Goal: Transaction & Acquisition: Purchase product/service

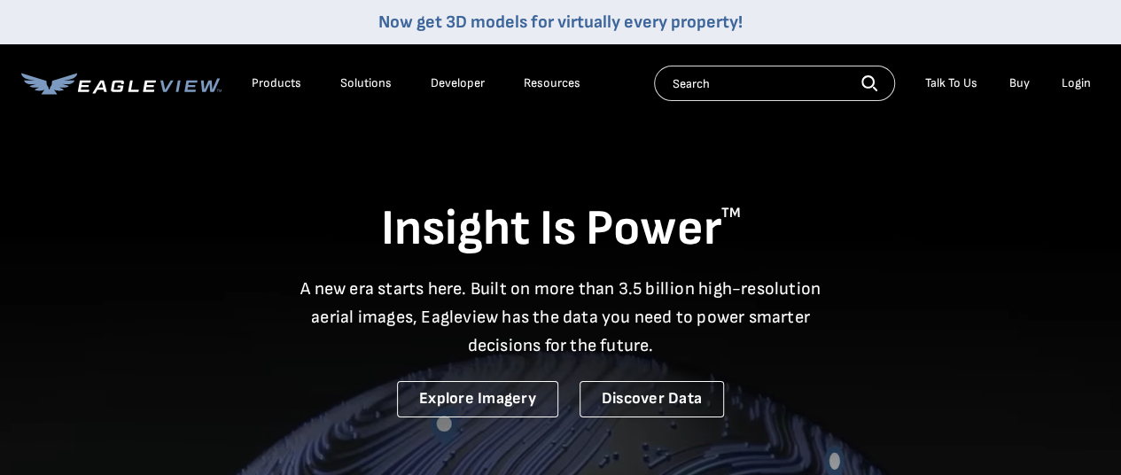
click at [1075, 84] on div "Login" at bounding box center [1076, 83] width 29 height 16
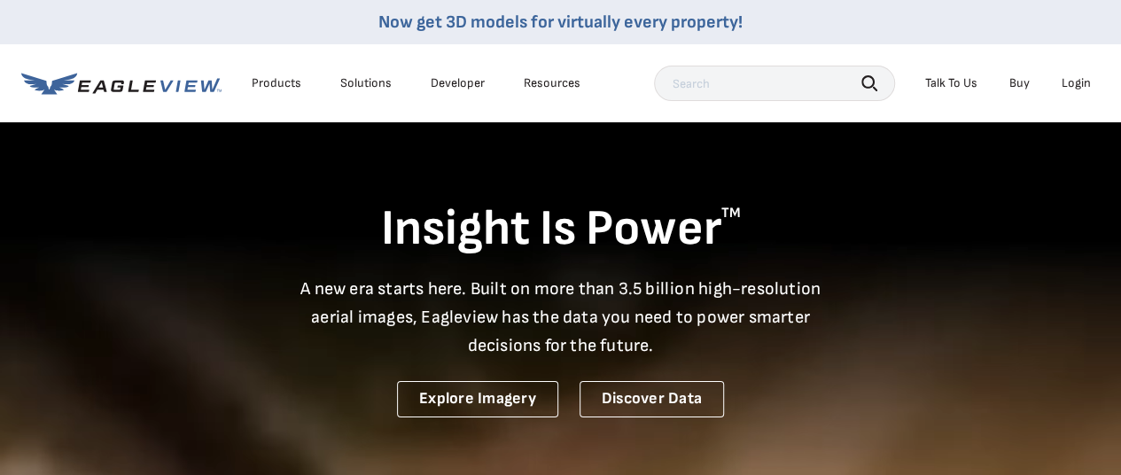
click at [1074, 84] on div "Login" at bounding box center [1076, 83] width 29 height 16
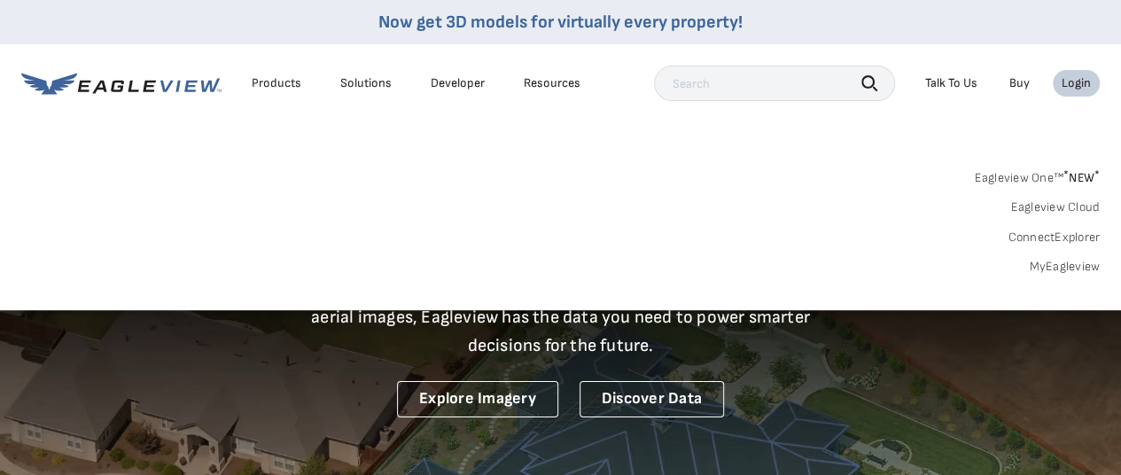
click at [1060, 261] on link "MyEagleview" at bounding box center [1064, 267] width 71 height 16
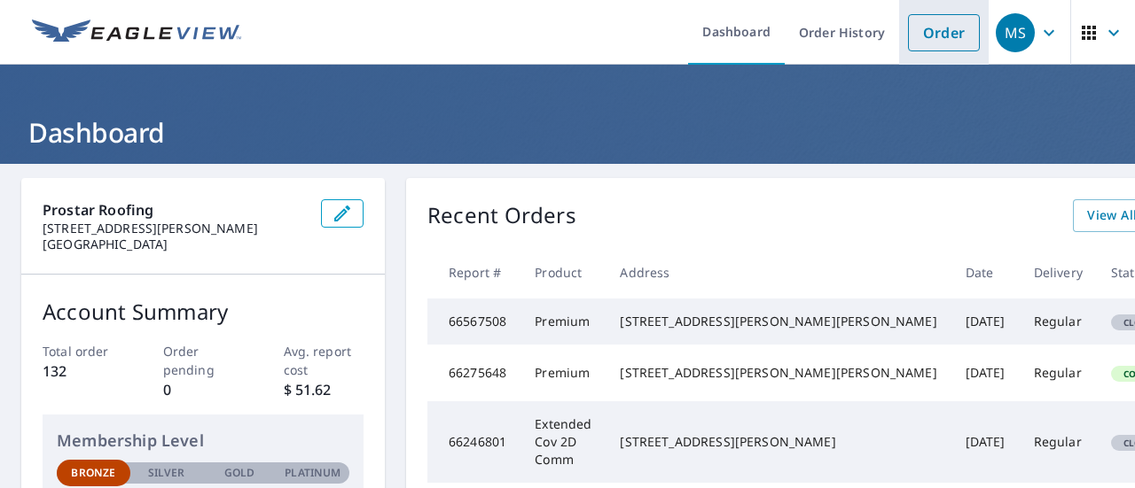
click at [928, 37] on link "Order" at bounding box center [944, 32] width 72 height 37
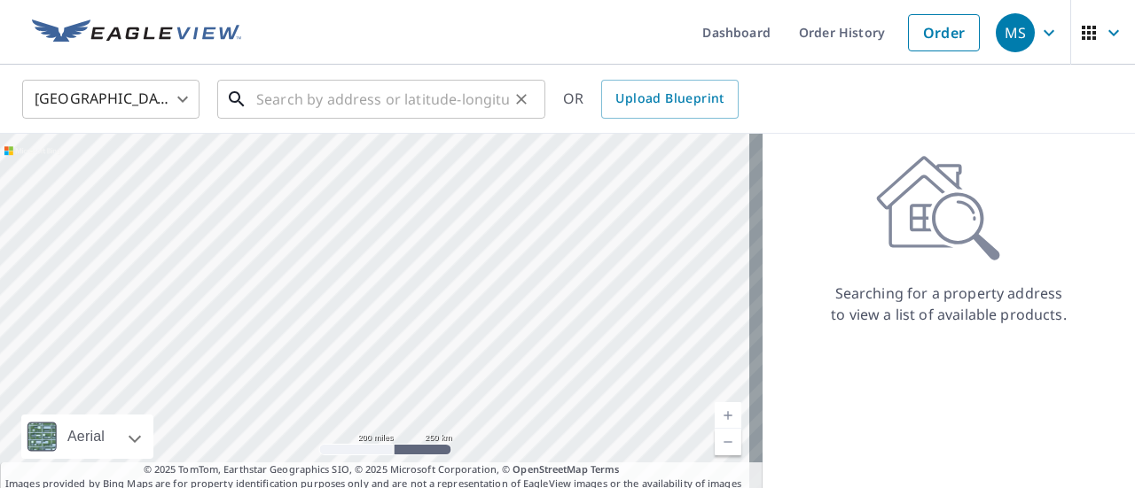
click at [406, 107] on input "text" at bounding box center [382, 99] width 253 height 50
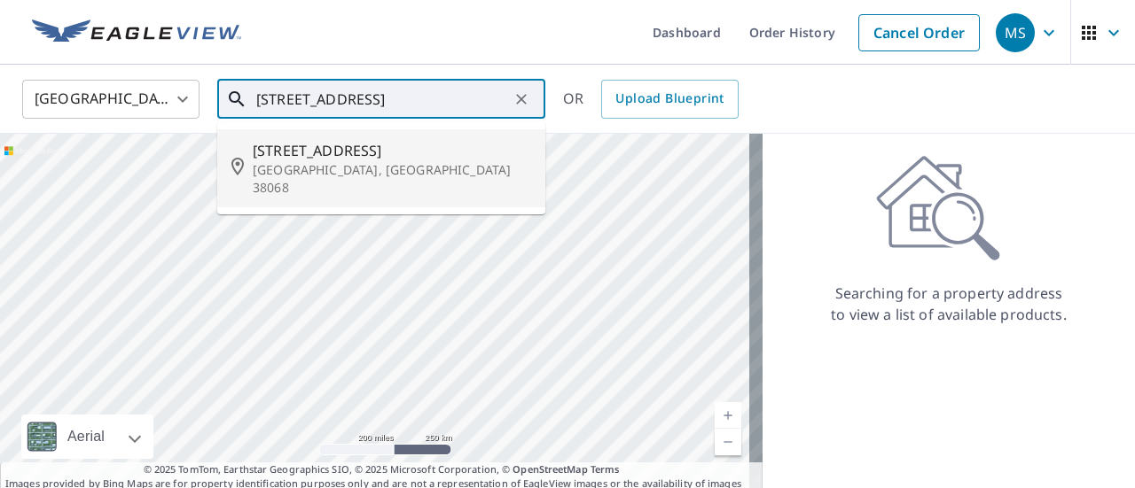
click at [298, 155] on span "14520 Us Highway 64" at bounding box center [392, 150] width 278 height 21
type input "14520 Us Highway 64 Somerville, TN 38068"
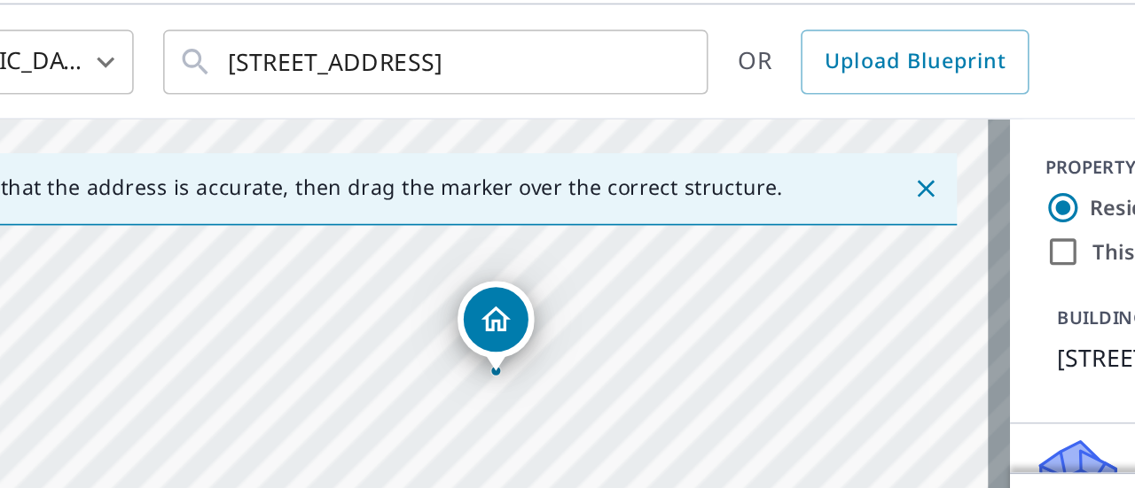
click at [697, 242] on div "14520 Us Highway 64 Somerville, TN 38068" at bounding box center [363, 320] width 727 height 372
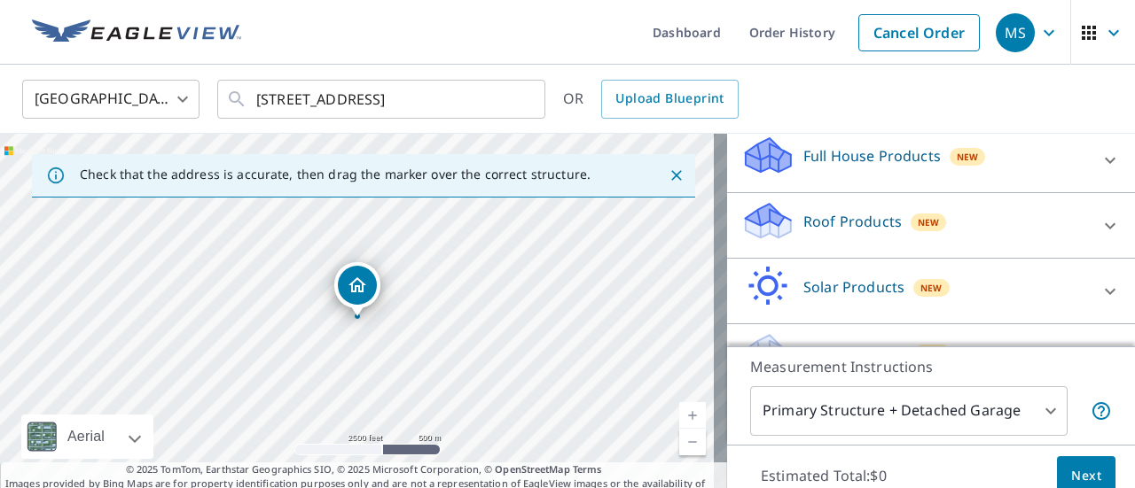
scroll to position [183, 0]
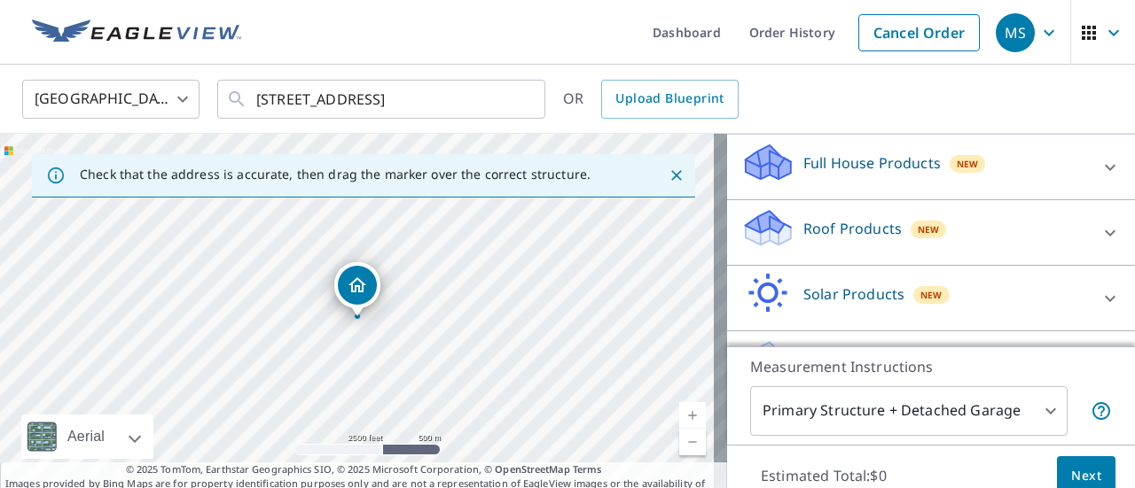
click at [821, 239] on p "Roof Products" at bounding box center [852, 228] width 98 height 21
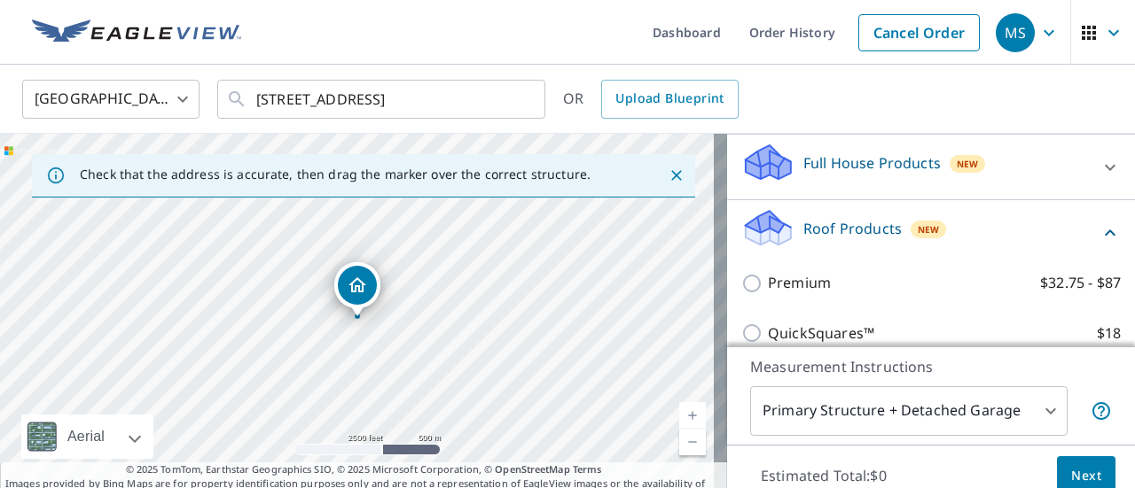
scroll to position [237, 0]
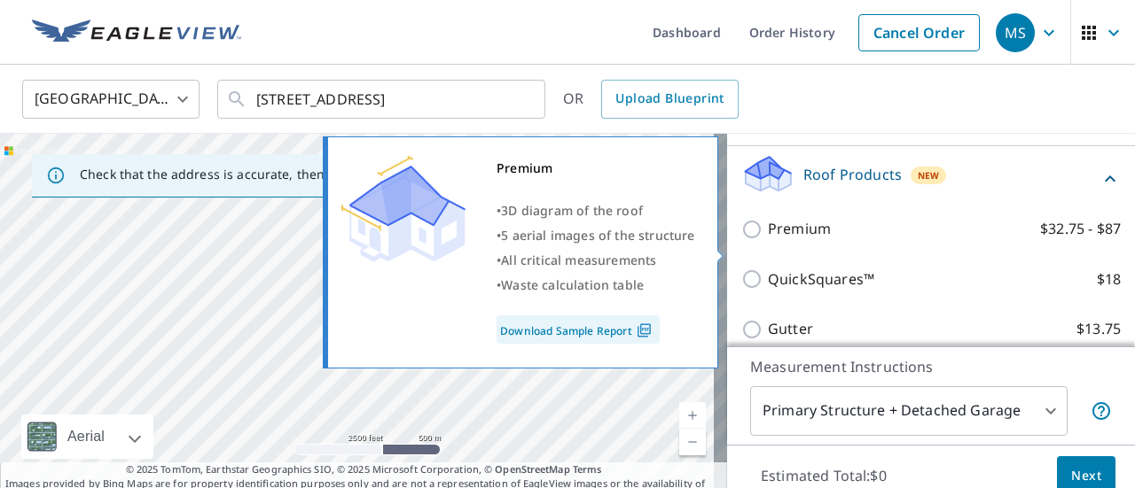
click at [741, 240] on input "Premium $32.75 - $87" at bounding box center [754, 229] width 27 height 21
checkbox input "true"
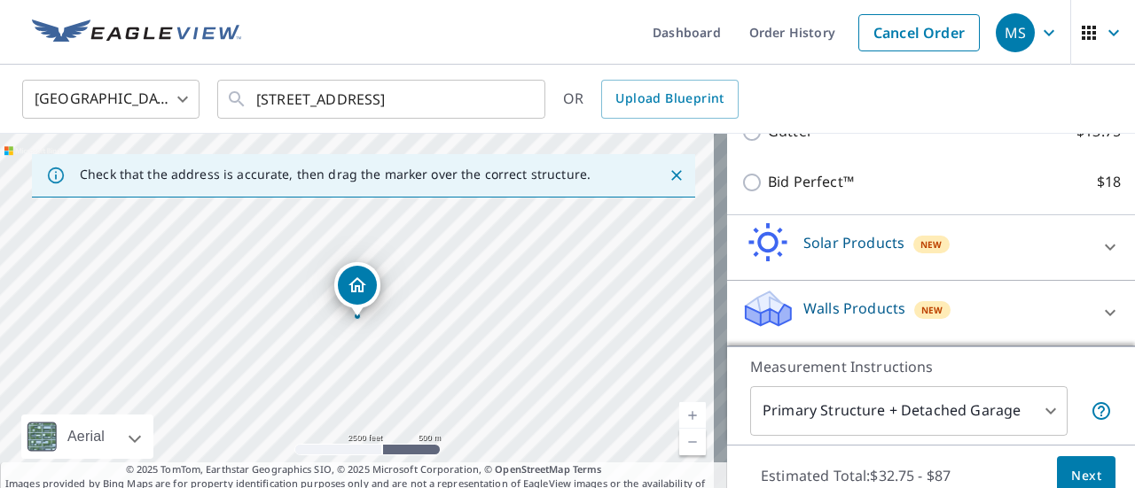
scroll to position [8, 0]
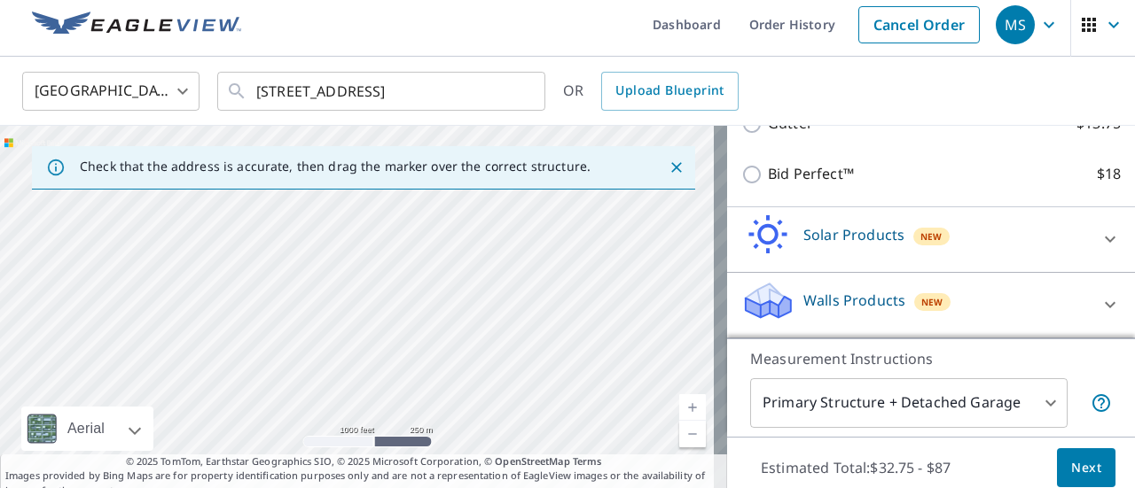
drag, startPoint x: 438, startPoint y: 324, endPoint x: 421, endPoint y: 191, distance: 134.0
click at [424, 200] on div "14520 Us Highway 64 Somerville, TN 38068" at bounding box center [363, 312] width 727 height 372
drag, startPoint x: 462, startPoint y: 293, endPoint x: 449, endPoint y: 164, distance: 130.0
click at [449, 164] on div "Check that the address is accurate, then drag the marker over the correct struc…" at bounding box center [363, 312] width 727 height 372
click at [451, 200] on div "14520 Us Highway 64 Somerville, TN 38068" at bounding box center [363, 312] width 727 height 372
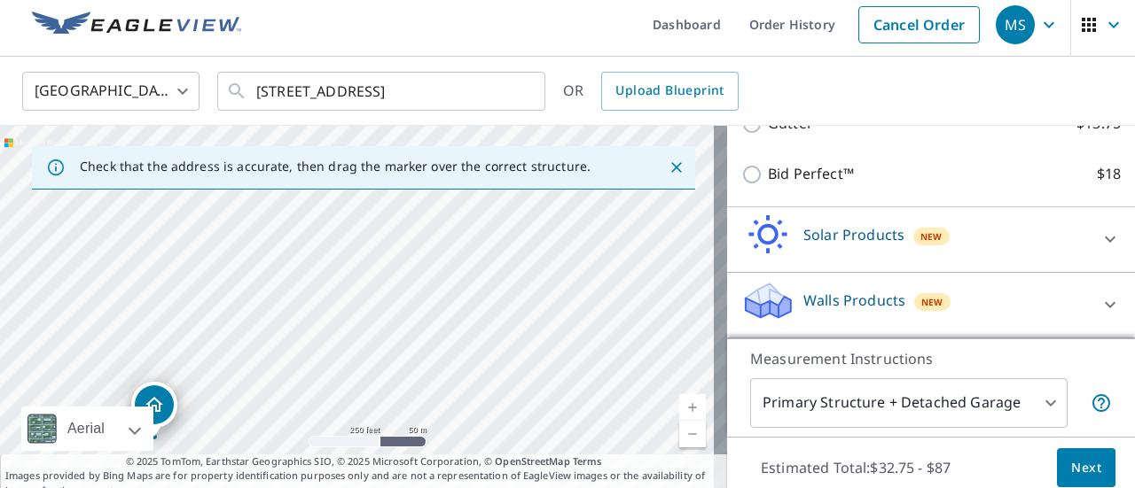
drag, startPoint x: 551, startPoint y: 308, endPoint x: 550, endPoint y: 230, distance: 78.0
click at [550, 230] on div "14520 Us Highway 64 Somerville, TN 38068" at bounding box center [363, 312] width 727 height 372
drag, startPoint x: 481, startPoint y: 369, endPoint x: 481, endPoint y: 235, distance: 133.9
click at [481, 235] on div "14520 Us Highway 64 Somerville, TN 38068" at bounding box center [363, 312] width 727 height 372
drag, startPoint x: 210, startPoint y: 324, endPoint x: 396, endPoint y: 333, distance: 186.4
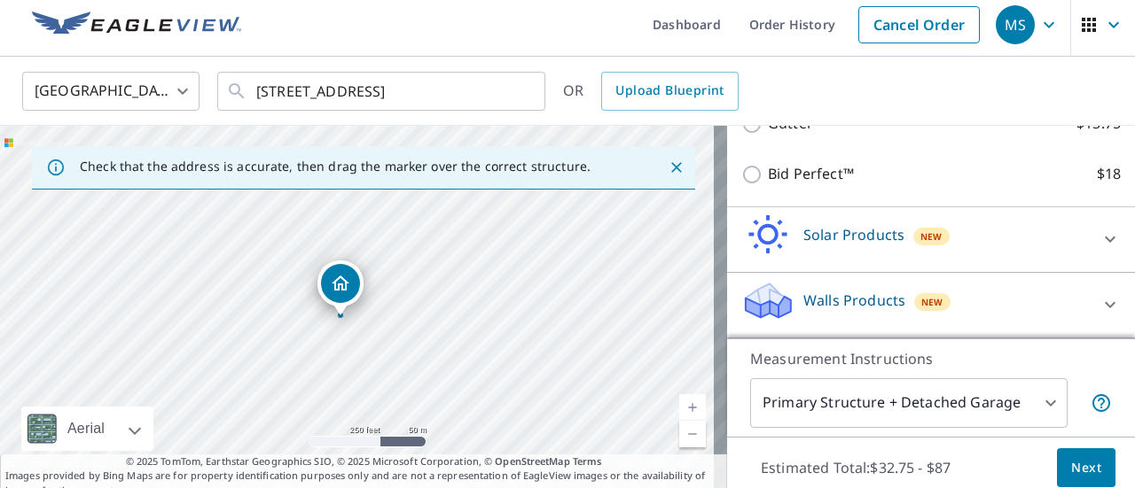
click at [396, 333] on div "14520 Us Highway 64 Somerville, TN 38068" at bounding box center [363, 312] width 727 height 372
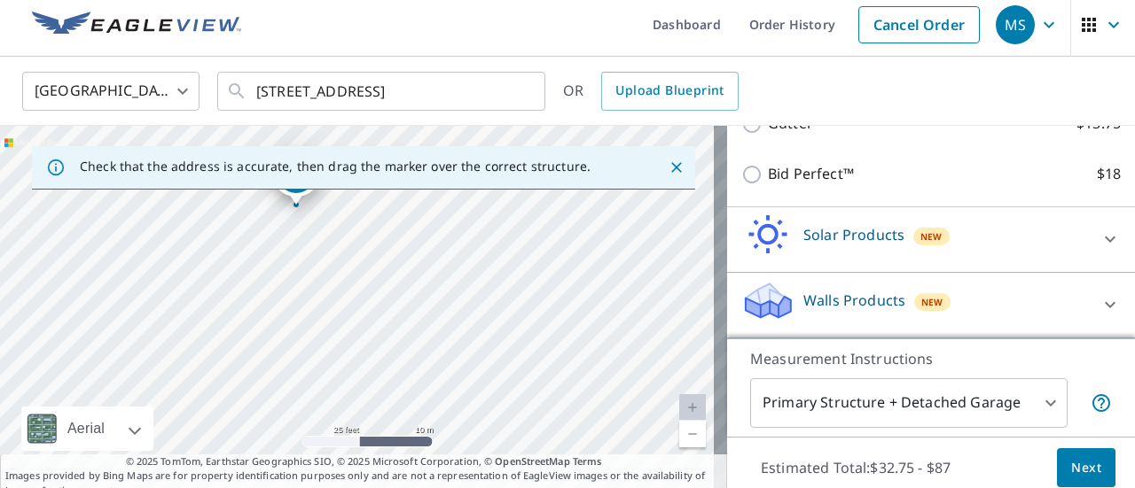
drag, startPoint x: 193, startPoint y: 301, endPoint x: 544, endPoint y: 318, distance: 351.5
click at [544, 318] on div "14520 Us Highway 64 Somerville, TN 38068" at bounding box center [363, 312] width 727 height 372
click at [1027, 408] on body "MS MS Dashboard Order History Cancel Order MS United States US ​ 14520 Us Highw…" at bounding box center [567, 244] width 1135 height 488
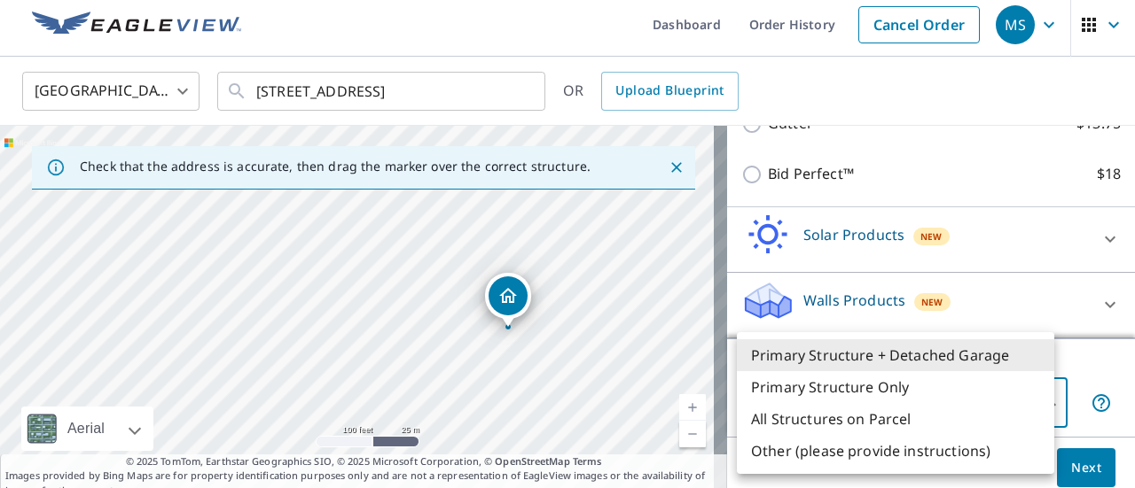
click at [963, 381] on li "Primary Structure Only" at bounding box center [895, 387] width 317 height 32
type input "2"
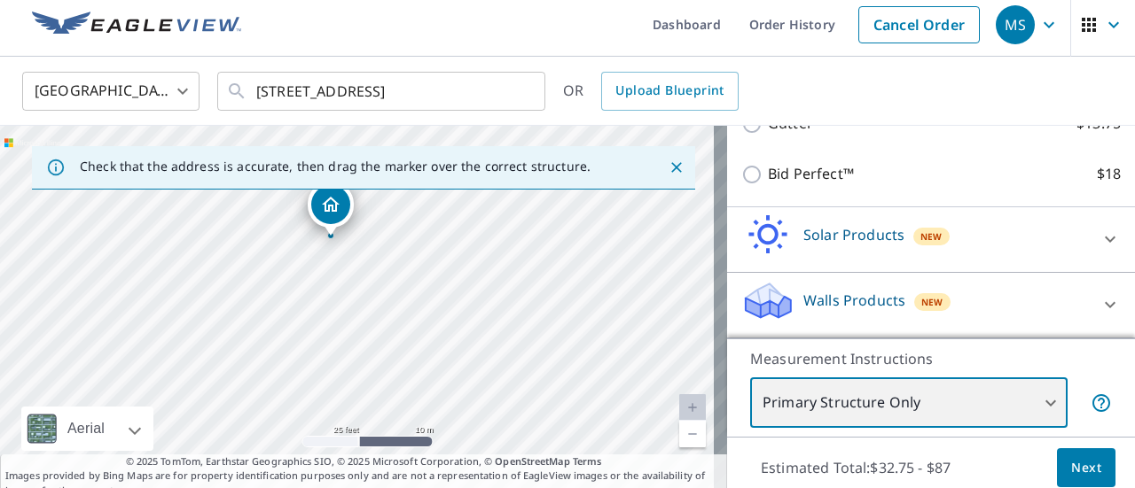
drag, startPoint x: 361, startPoint y: 298, endPoint x: 532, endPoint y: 304, distance: 171.2
click at [532, 304] on div "14520 Us Highway 64 Somerville, TN 38068" at bounding box center [363, 312] width 727 height 372
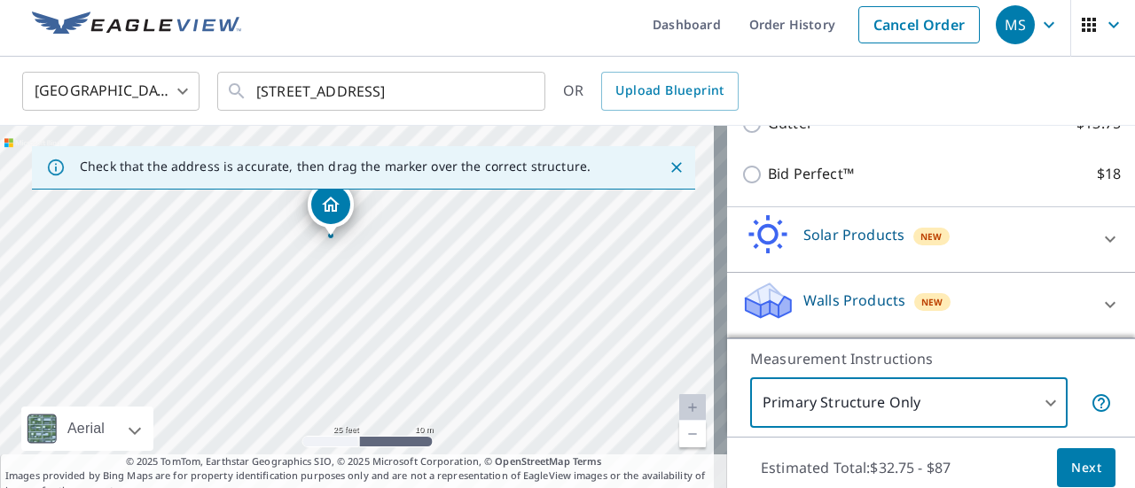
click at [1024, 410] on body "MS MS Dashboard Order History Cancel Order MS United States US ​ 14520 Us Highw…" at bounding box center [567, 244] width 1135 height 488
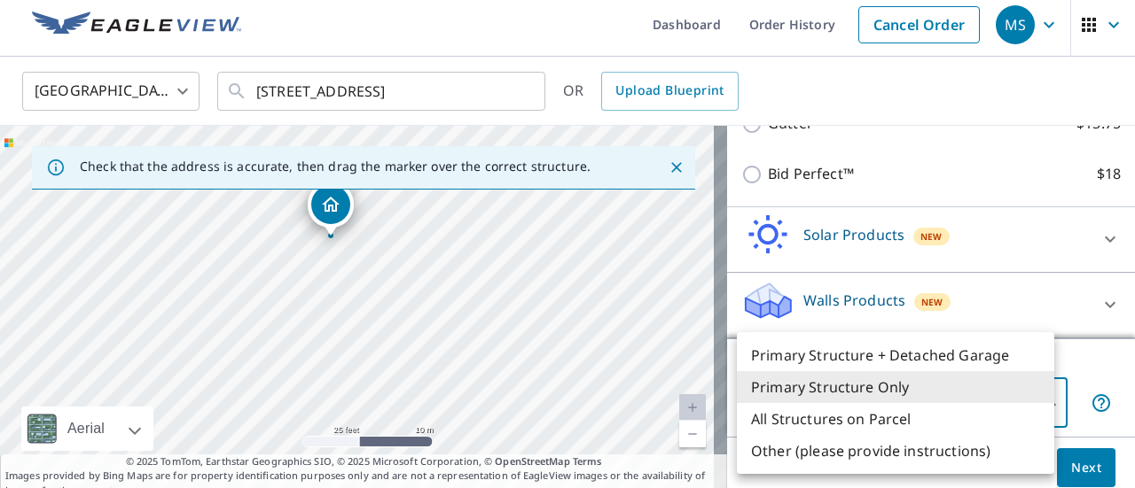
click at [960, 391] on li "Primary Structure Only" at bounding box center [895, 387] width 317 height 32
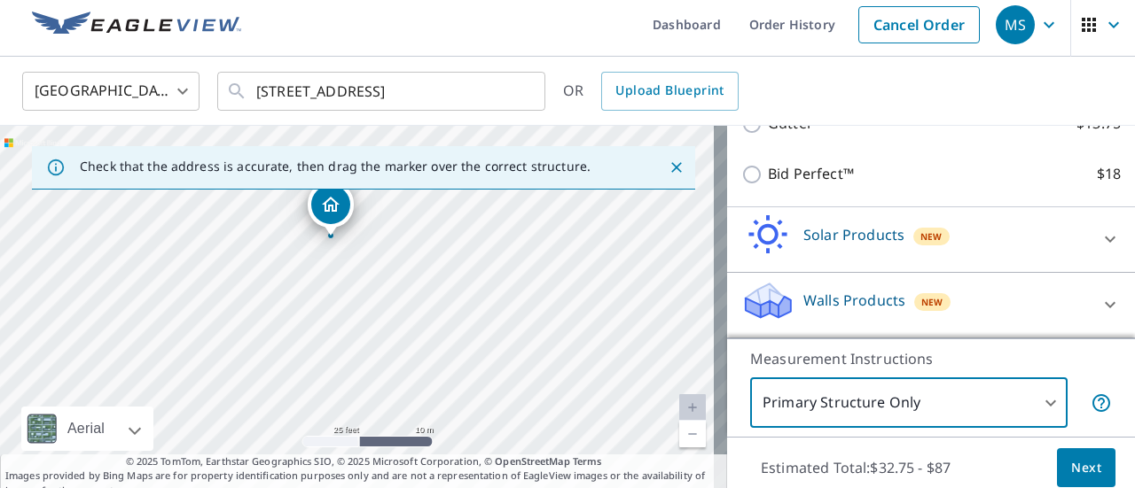
click at [1079, 463] on span "Next" at bounding box center [1086, 468] width 30 height 22
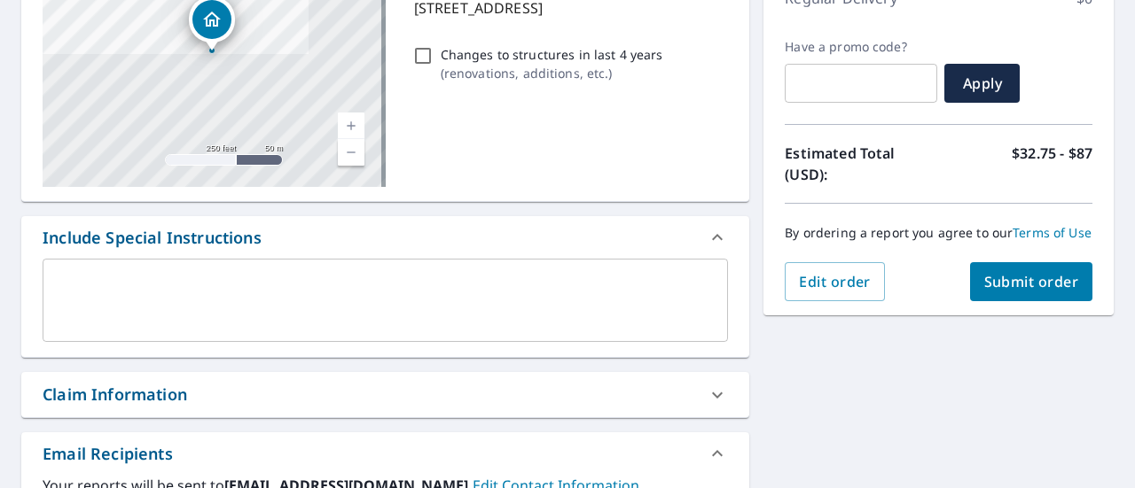
scroll to position [272, 0]
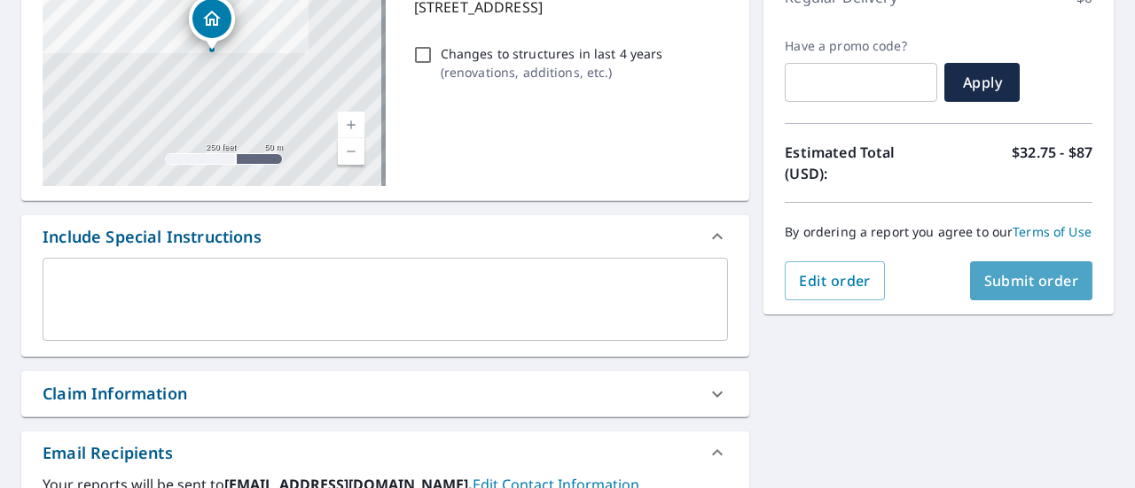
click at [991, 291] on span "Submit order" at bounding box center [1031, 281] width 95 height 20
